Goal: Information Seeking & Learning: Learn about a topic

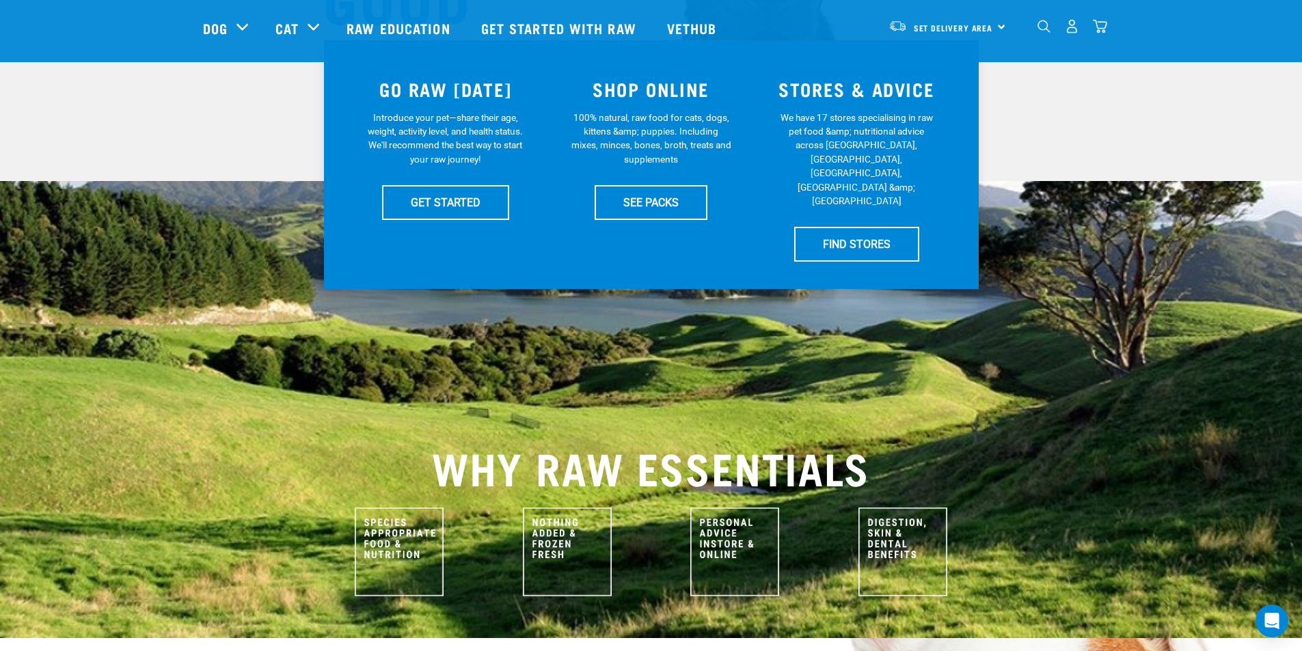
scroll to position [273, 0]
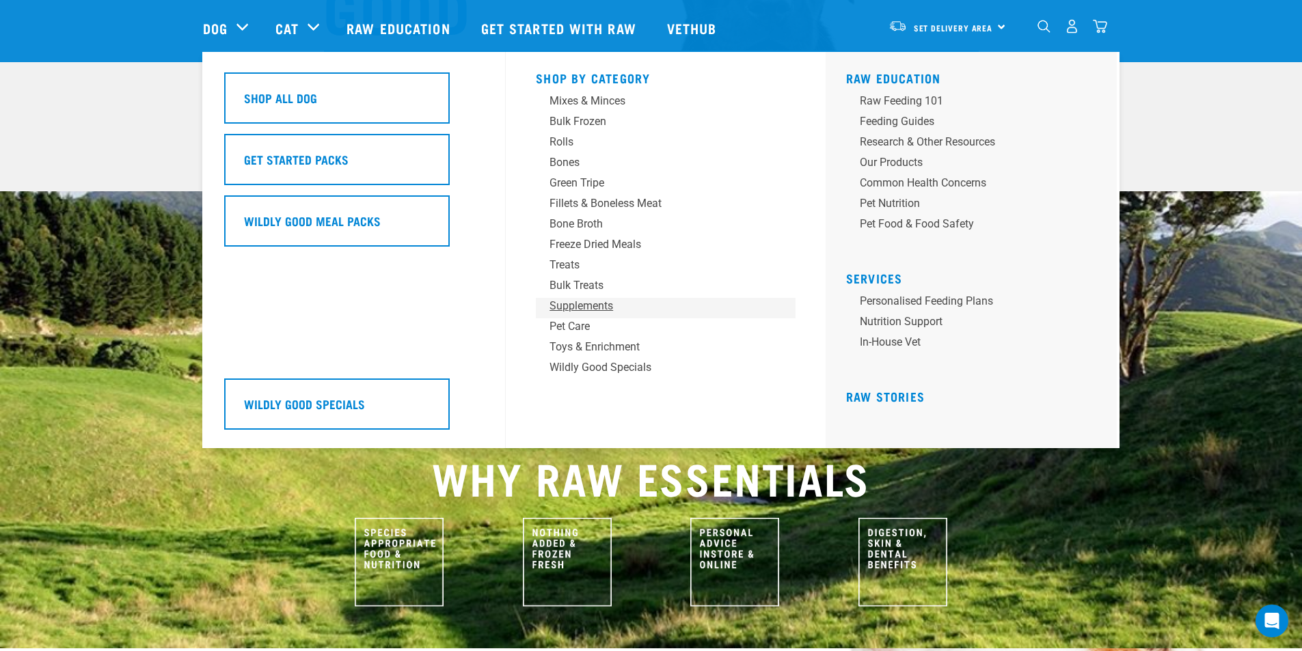
click at [573, 311] on div "Supplements" at bounding box center [655, 306] width 213 height 16
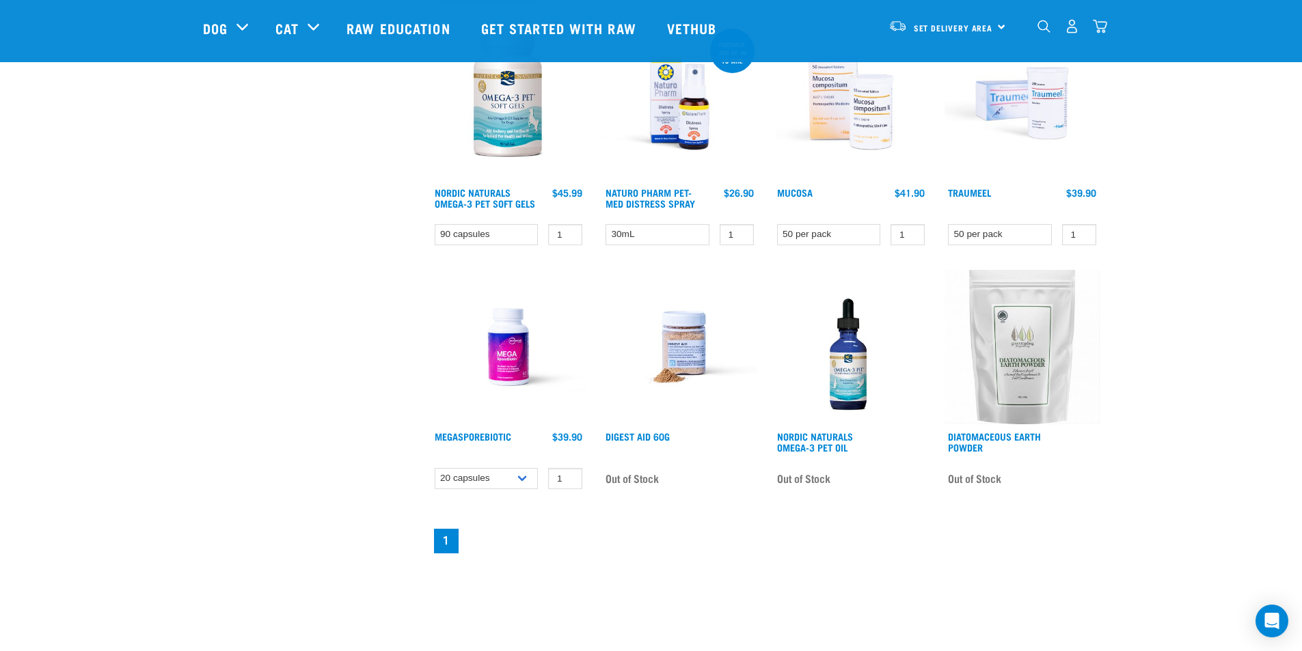
scroll to position [547, 0]
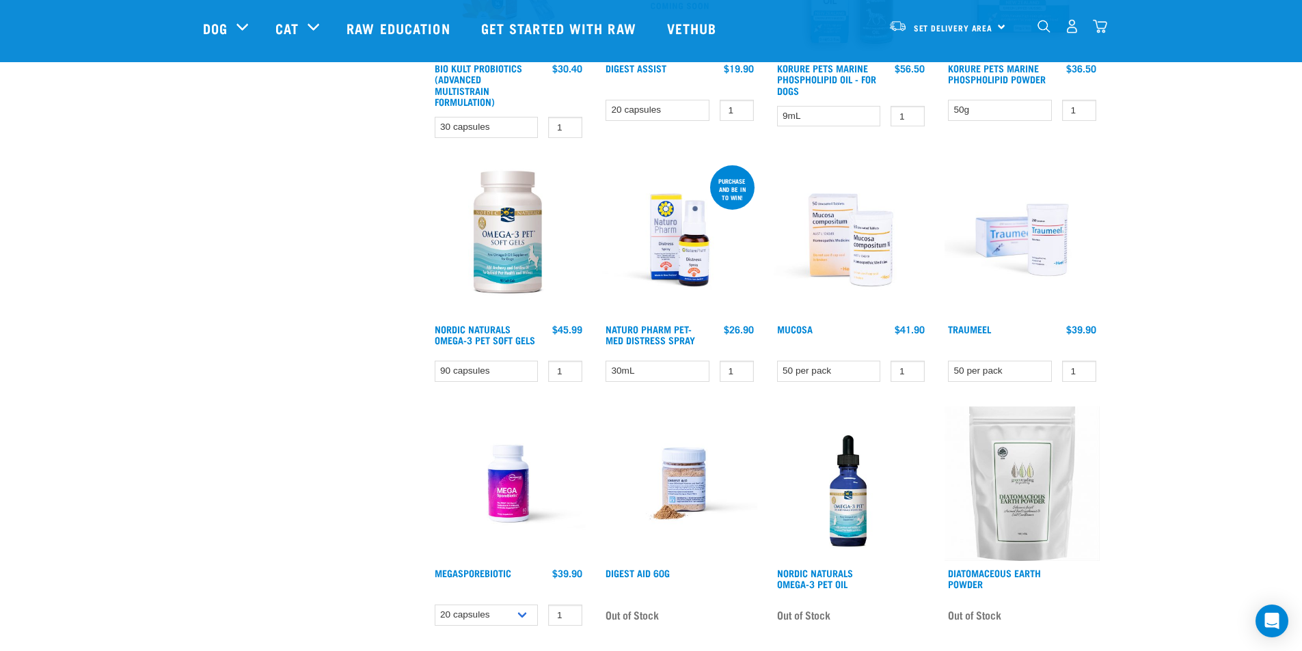
click at [1036, 265] on img at bounding box center [1021, 240] width 155 height 155
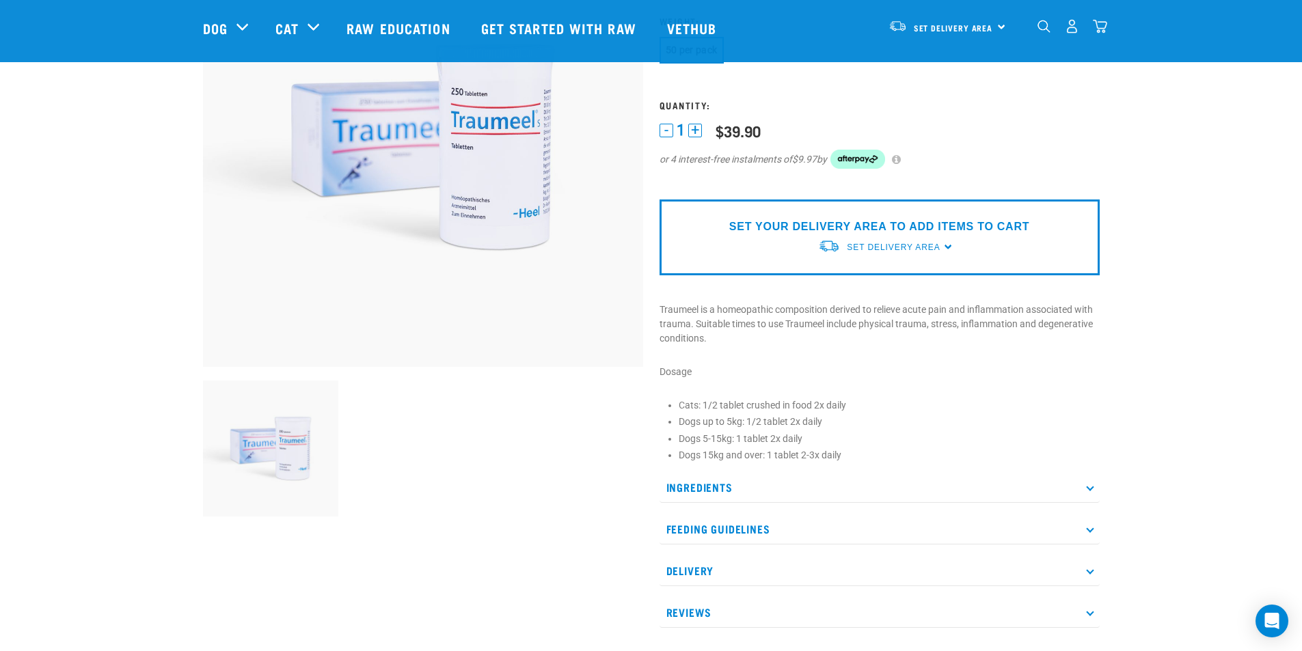
scroll to position [205, 0]
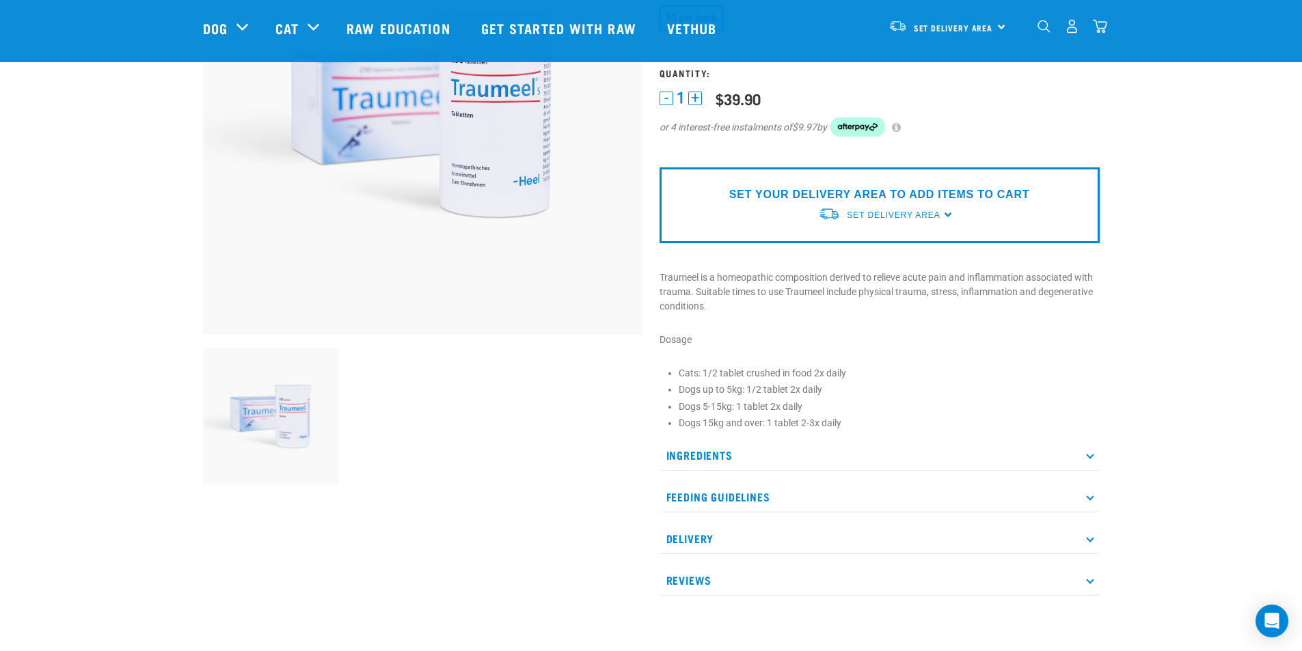
click at [685, 464] on p "Ingredients" at bounding box center [879, 455] width 440 height 31
click at [702, 506] on p "Feeding Guidelines" at bounding box center [879, 514] width 440 height 31
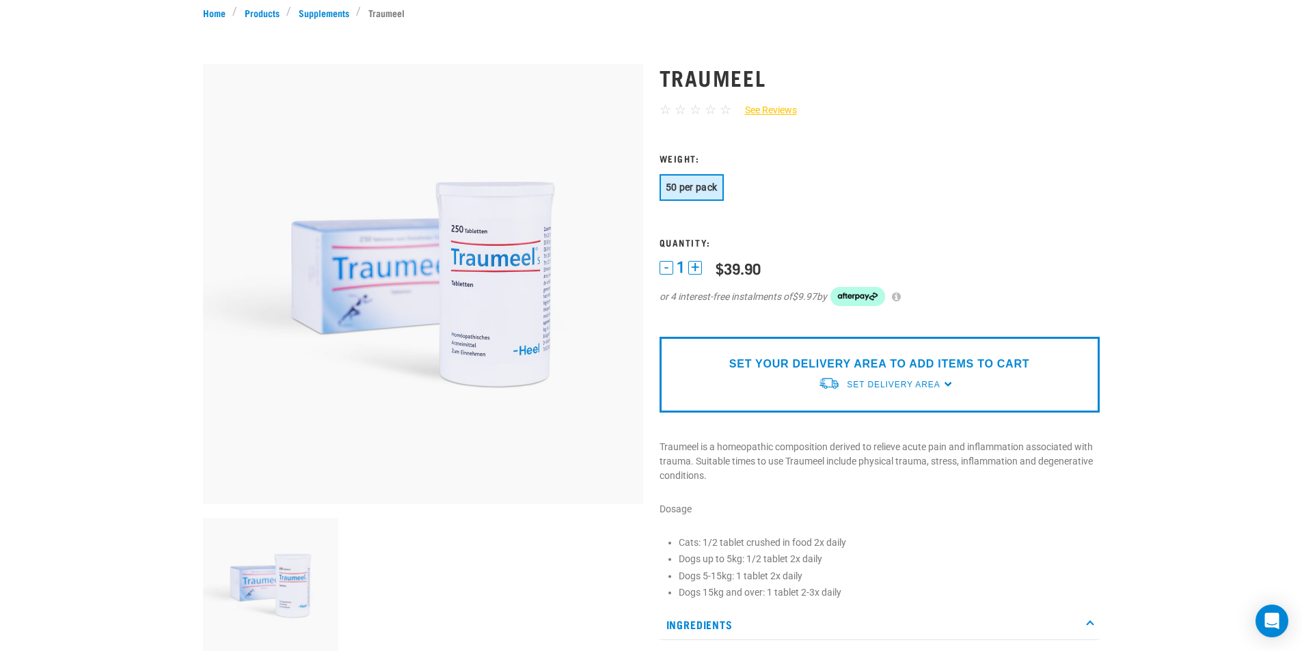
scroll to position [0, 0]
